Goal: Information Seeking & Learning: Learn about a topic

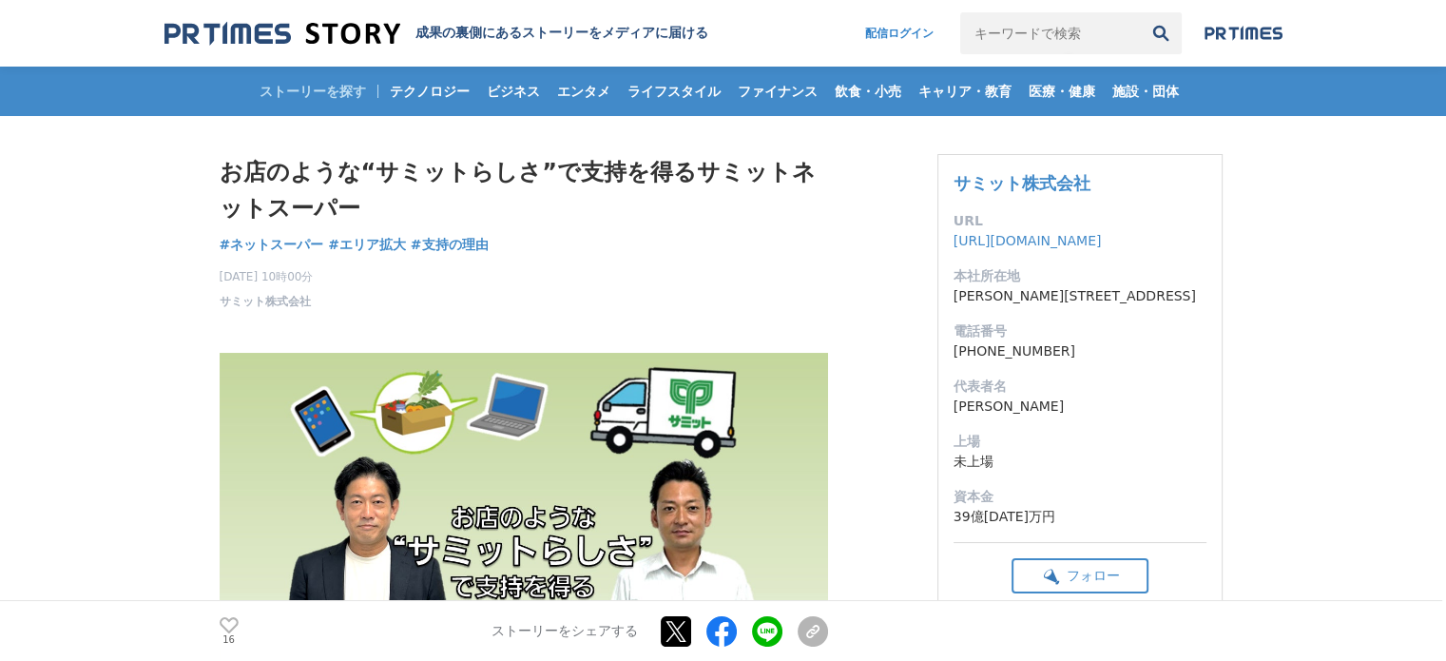
click at [1009, 34] on input "キーワードで検索" at bounding box center [1050, 33] width 180 height 42
type input "k"
type input "クレジット"
click at [1156, 38] on button "検索" at bounding box center [1161, 33] width 42 height 42
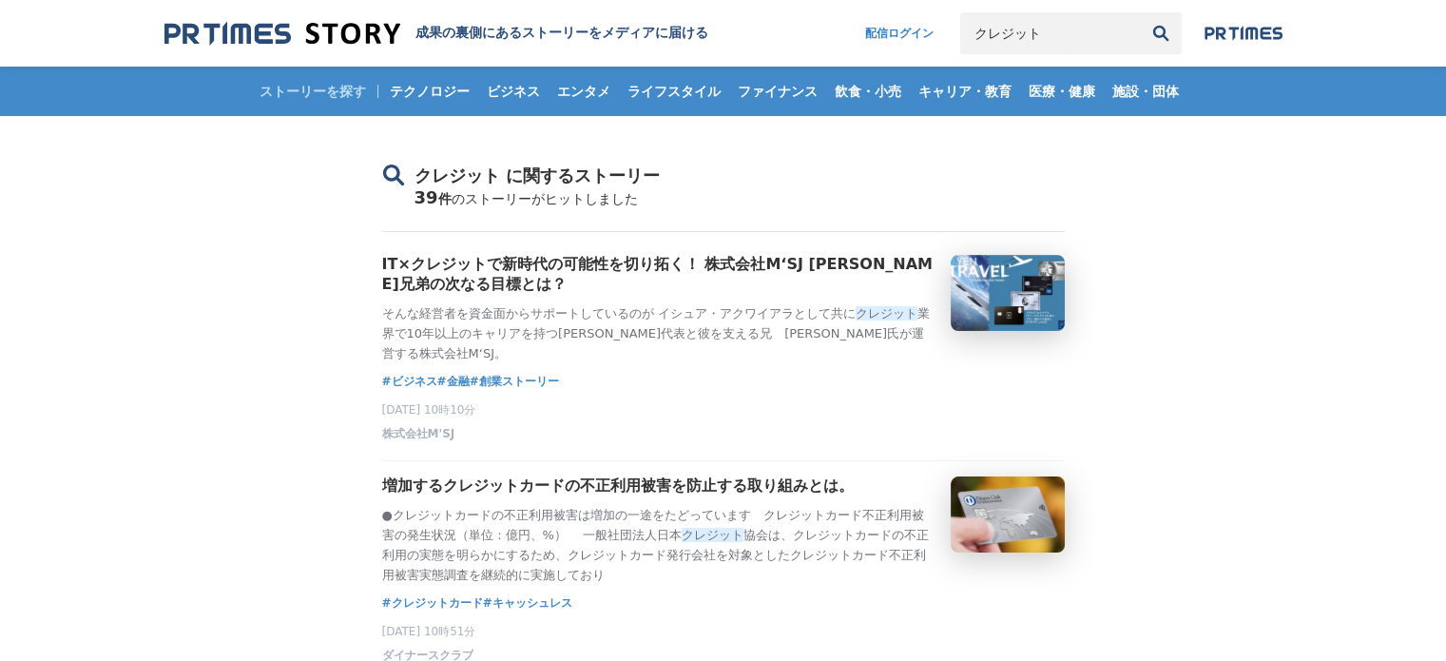
click at [227, 29] on img at bounding box center [282, 34] width 236 height 26
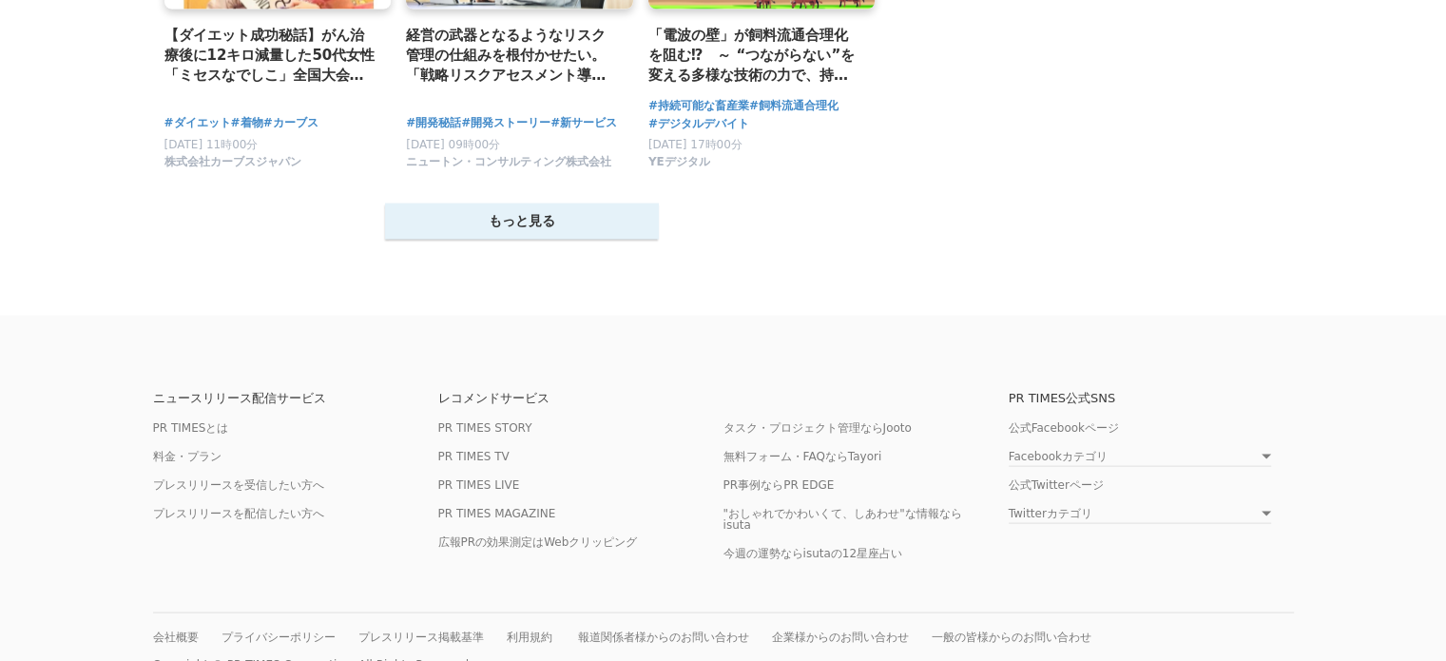
scroll to position [3921, 0]
